Goal: Information Seeking & Learning: Learn about a topic

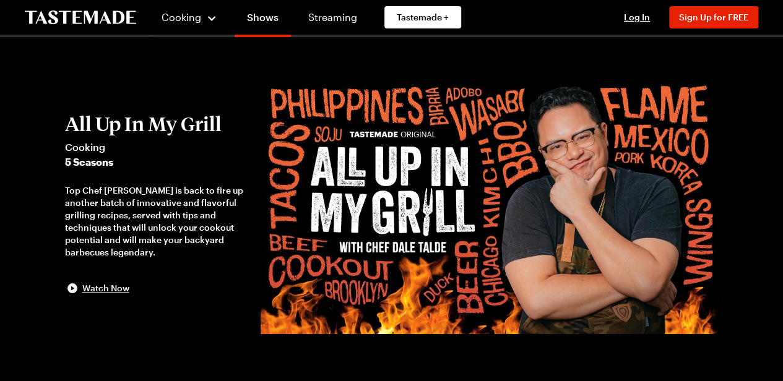
click at [101, 291] on span "Watch Now" at bounding box center [105, 288] width 47 height 12
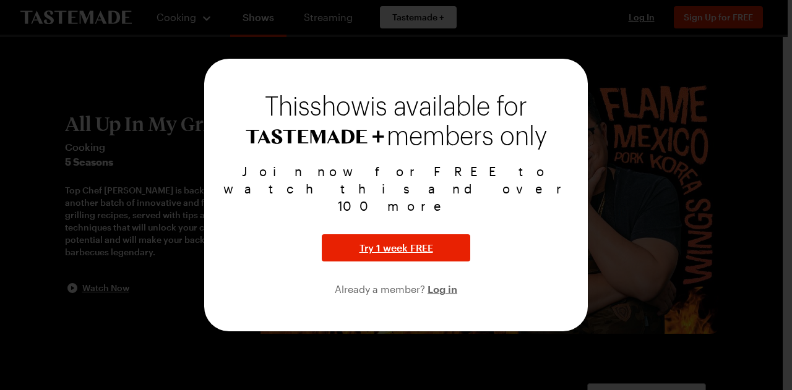
click at [741, 70] on div at bounding box center [396, 195] width 792 height 390
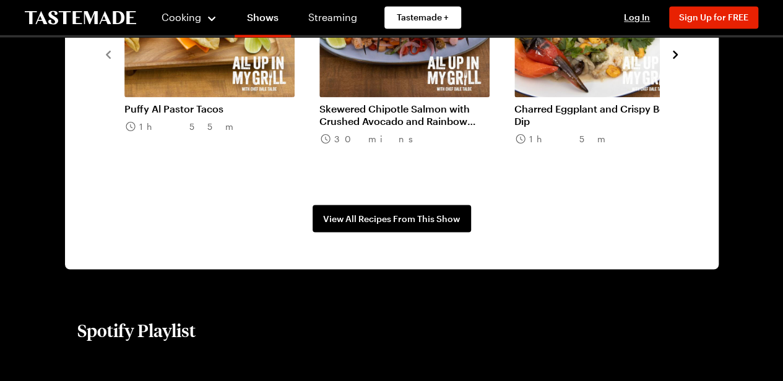
scroll to position [1097, 0]
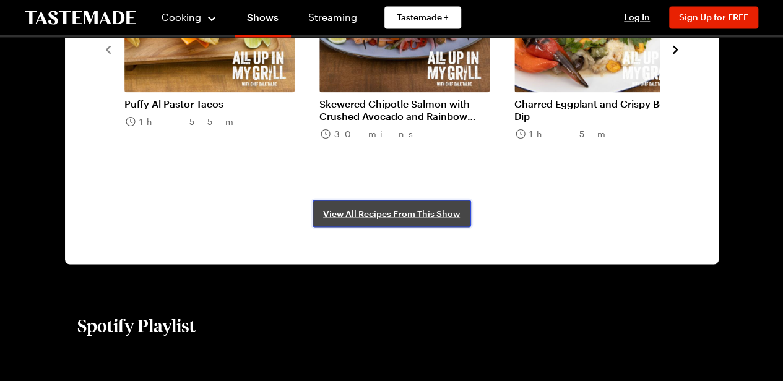
click at [405, 215] on span "View All Recipes From This Show" at bounding box center [391, 213] width 137 height 12
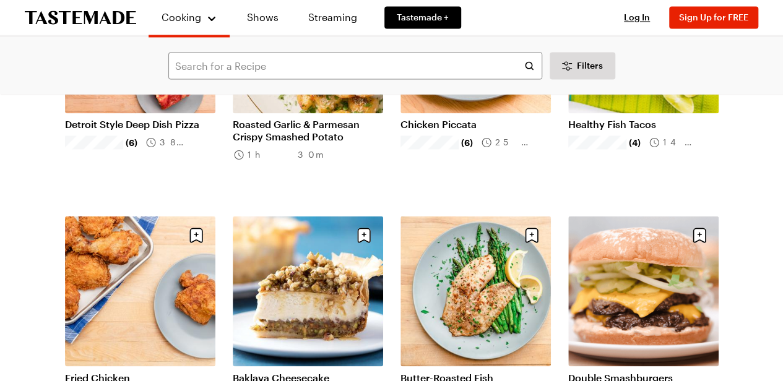
scroll to position [1064, 0]
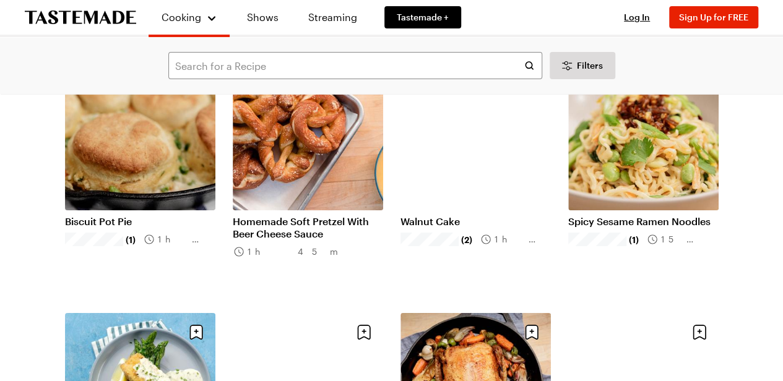
scroll to position [2178, 0]
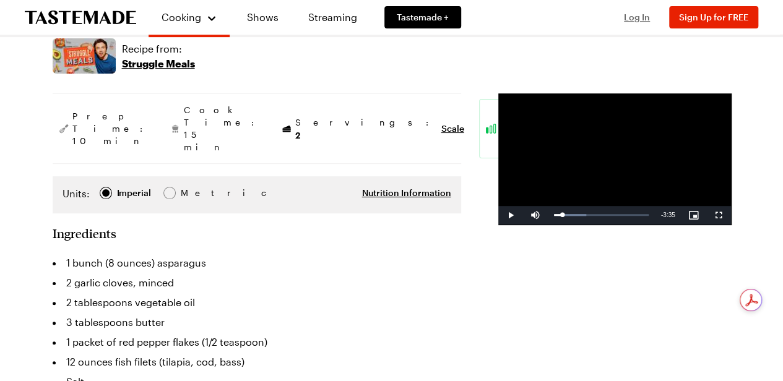
scroll to position [214, 0]
